Goal: Subscribe to service/newsletter

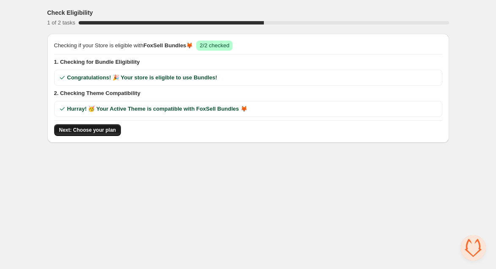
click at [93, 130] on span "Next: Choose your plan" at bounding box center [87, 130] width 57 height 7
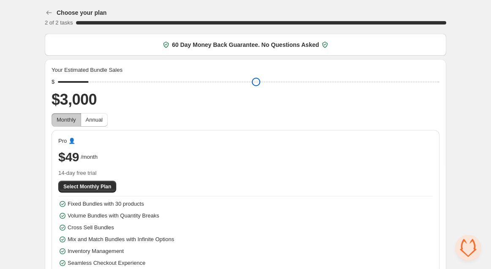
drag, startPoint x: 120, startPoint y: 82, endPoint x: 87, endPoint y: 83, distance: 33.8
click at [87, 83] on input "range" at bounding box center [249, 82] width 382 height 12
click at [134, 158] on div "$49 /month" at bounding box center [245, 157] width 375 height 17
drag, startPoint x: 93, startPoint y: 81, endPoint x: 116, endPoint y: 80, distance: 23.3
type input "****"
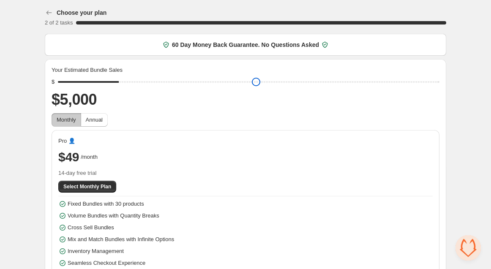
click at [116, 80] on input "range" at bounding box center [249, 82] width 382 height 12
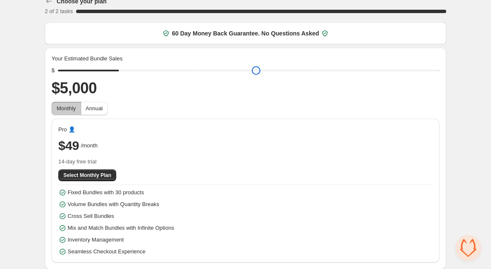
scroll to position [15, 0]
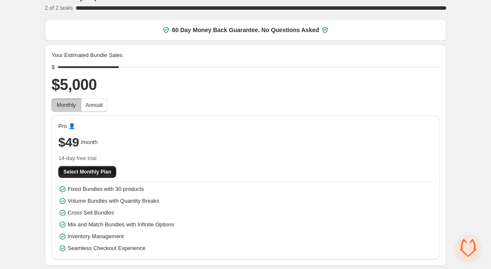
click at [96, 167] on button "Select Monthly Plan" at bounding box center [87, 172] width 58 height 12
